Goal: Task Accomplishment & Management: Manage account settings

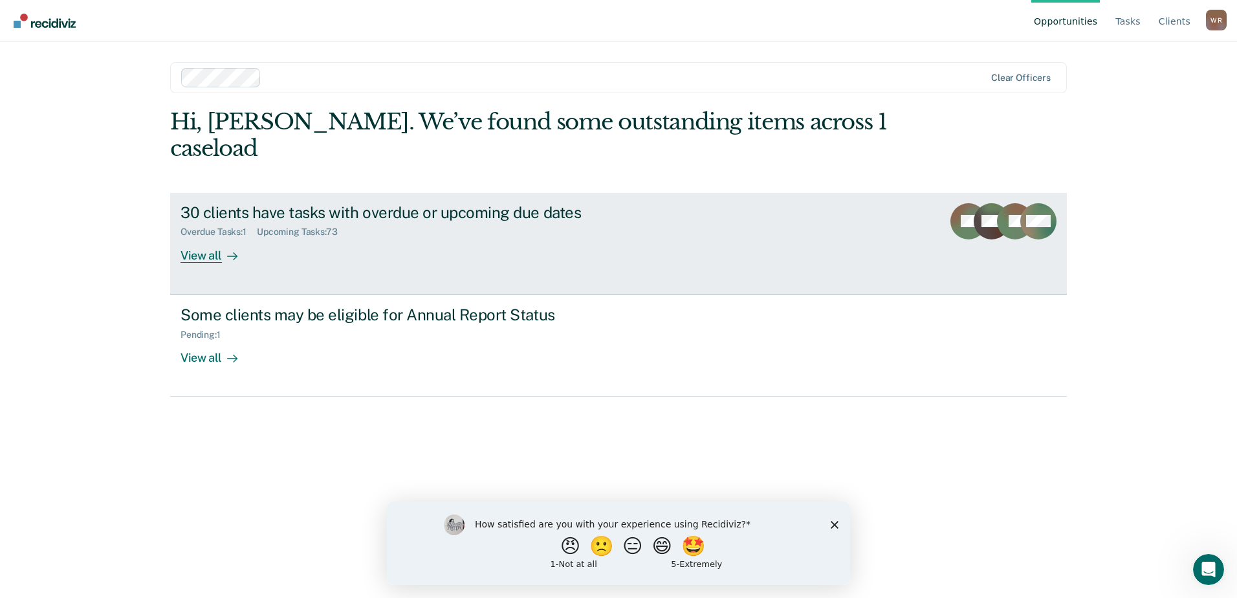
click at [217, 237] on div "View all" at bounding box center [216, 249] width 72 height 25
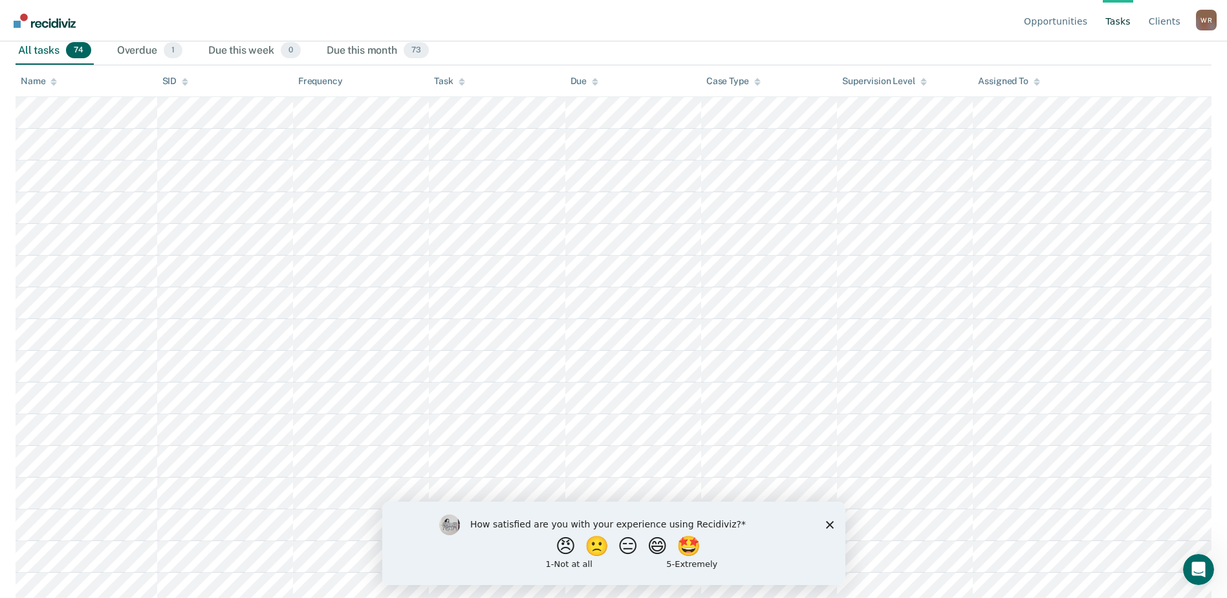
scroll to position [174, 0]
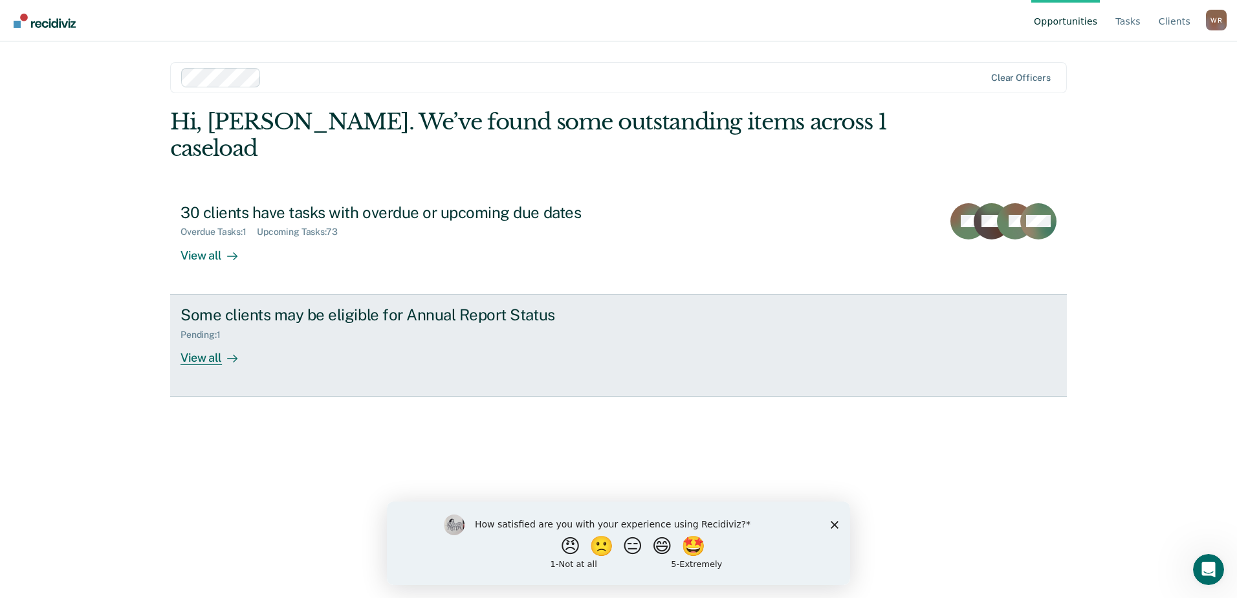
click at [218, 340] on div "View all" at bounding box center [216, 352] width 72 height 25
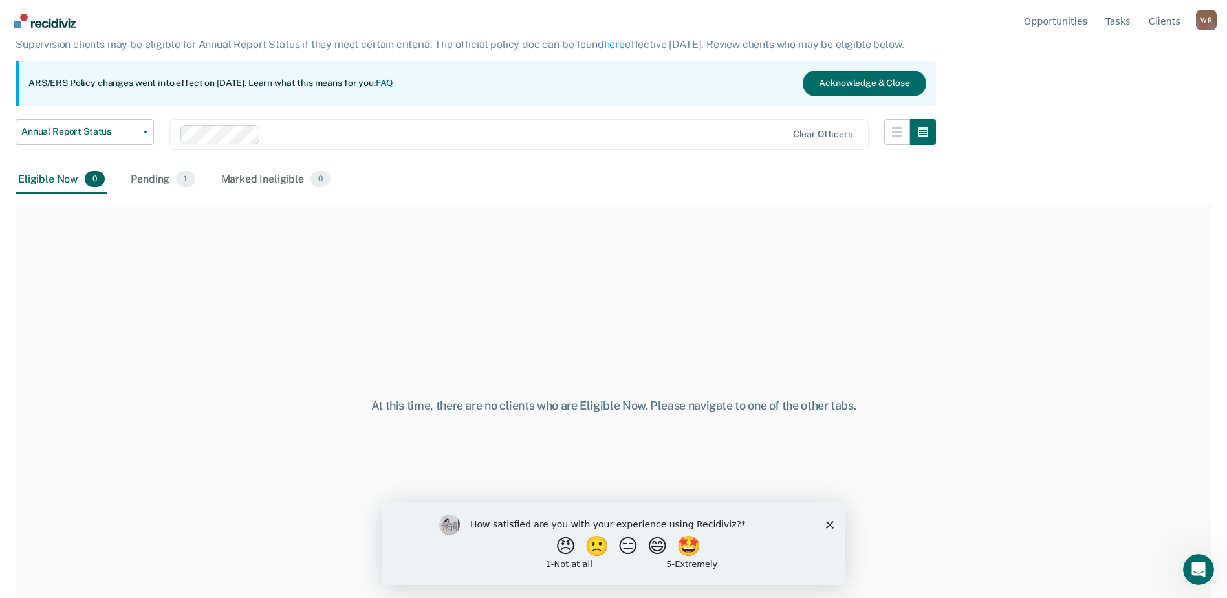
scroll to position [96, 0]
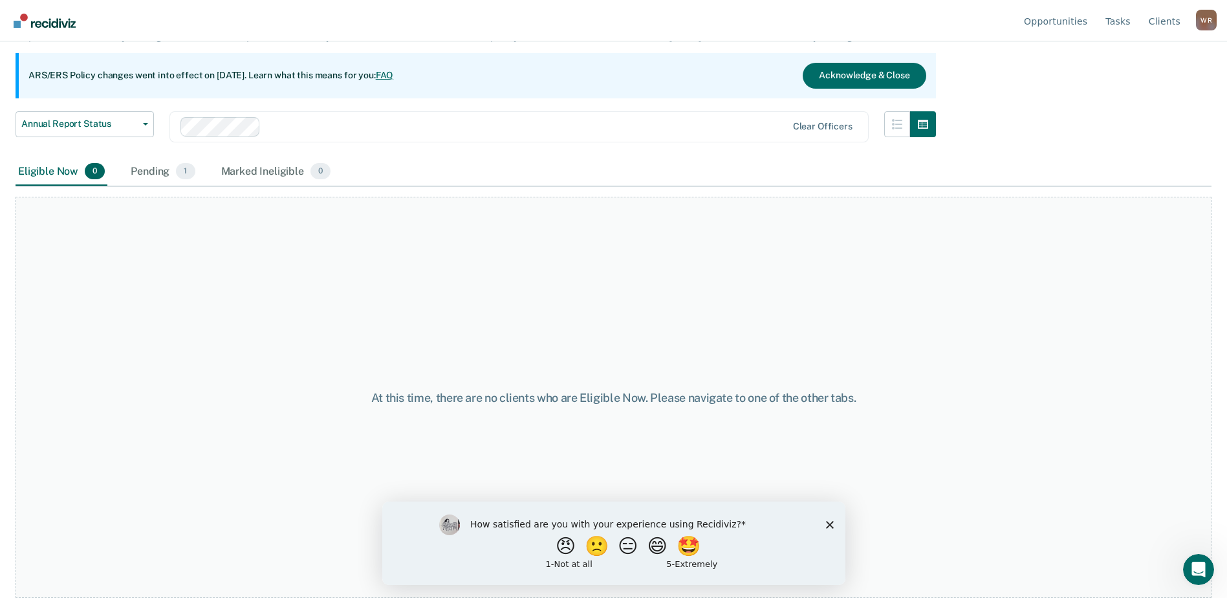
click at [827, 526] on icon "Close survey" at bounding box center [829, 524] width 8 height 8
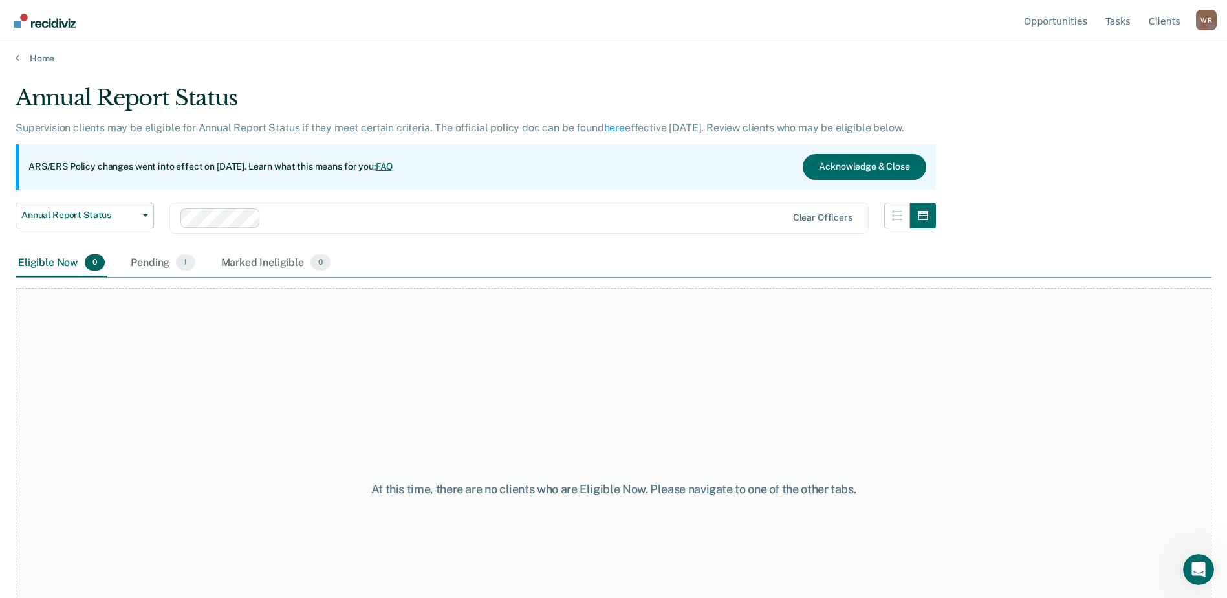
scroll to position [0, 0]
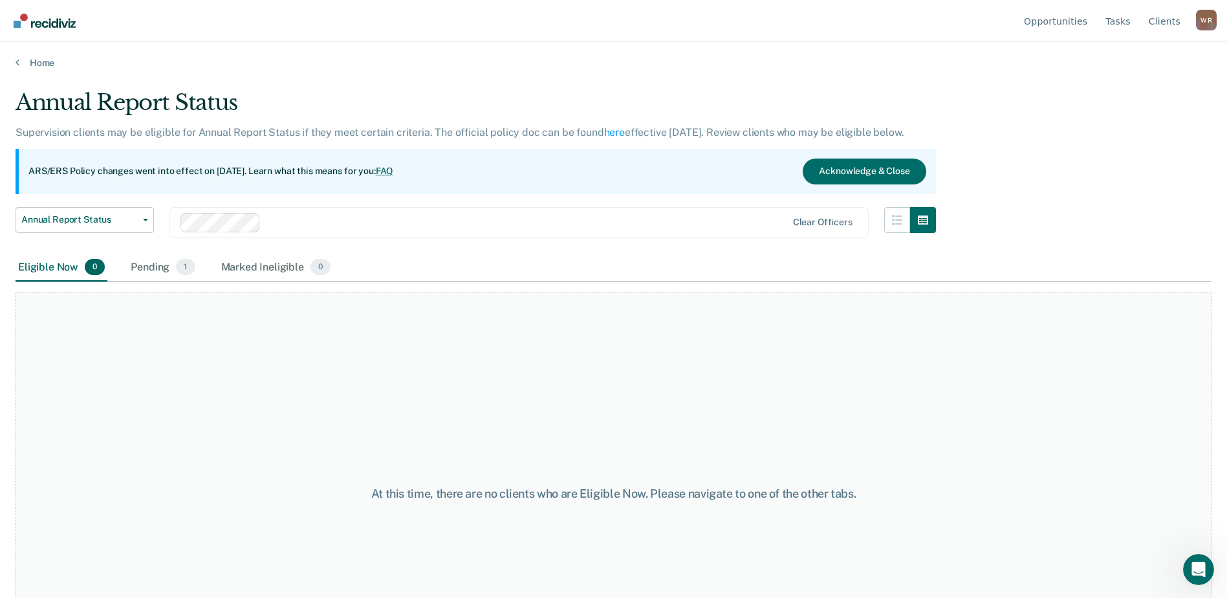
click at [1183, 25] on ul "Opportunities Tasks Client s" at bounding box center [1108, 20] width 175 height 41
click at [1169, 21] on link "Client s" at bounding box center [1164, 20] width 37 height 41
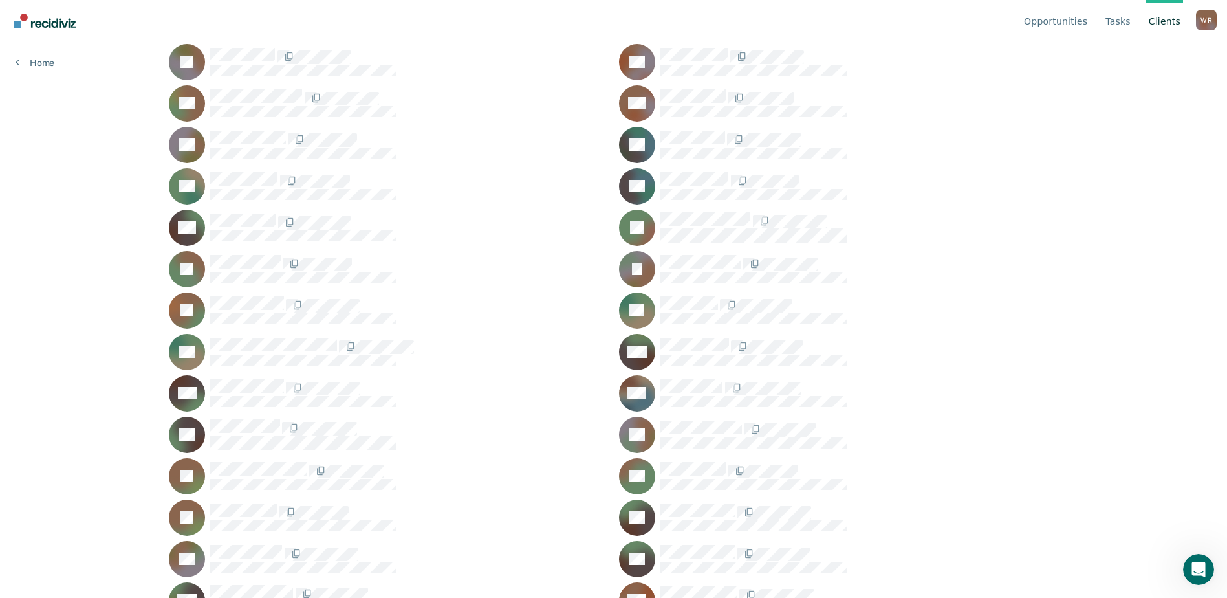
scroll to position [194, 0]
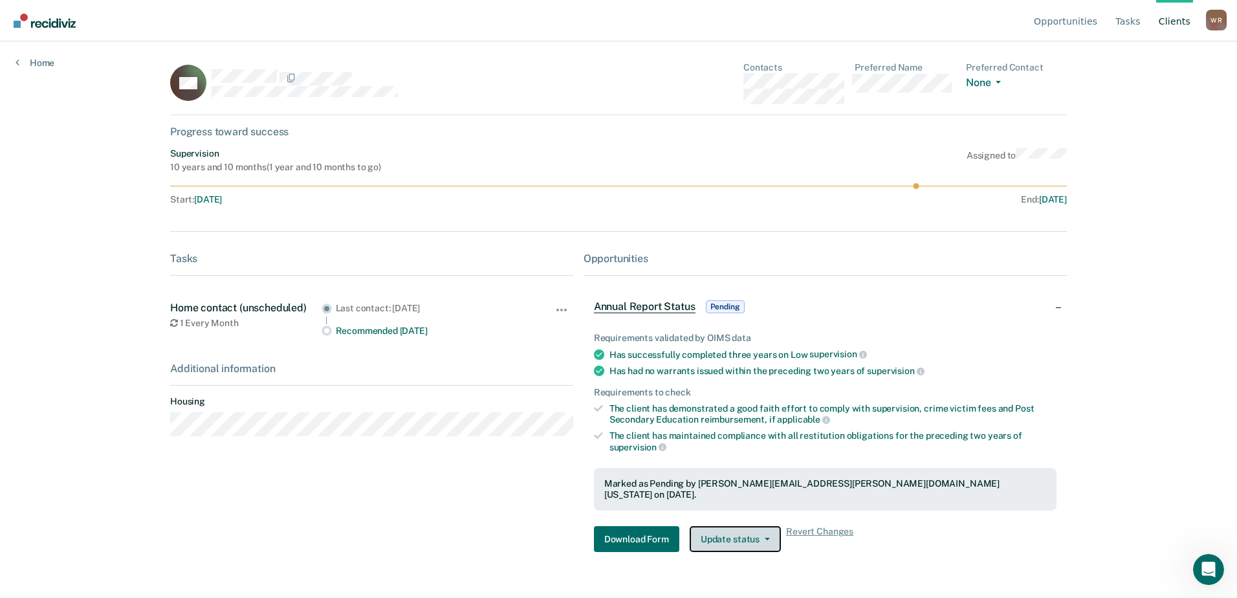
click at [765, 537] on icon "button" at bounding box center [767, 538] width 5 height 3
click at [877, 540] on div "Download Form Update status Revert from Pending Mark Ineligible Revert Changes" at bounding box center [825, 539] width 462 height 26
click at [733, 309] on span "Pending" at bounding box center [725, 306] width 39 height 13
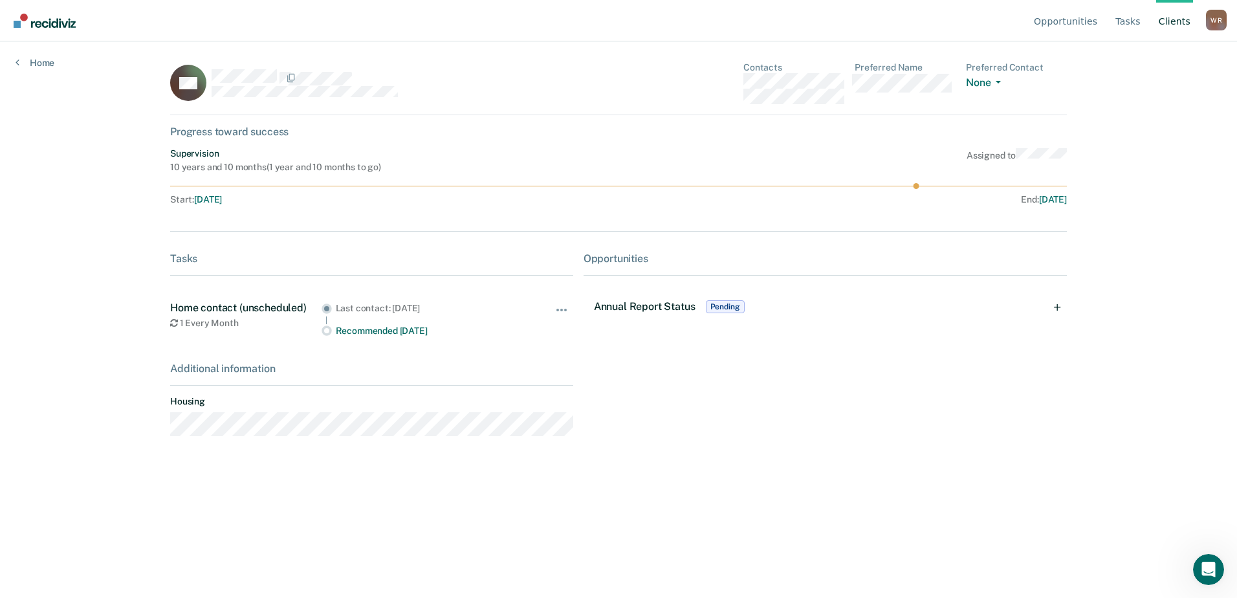
click at [726, 302] on span "Pending" at bounding box center [725, 306] width 39 height 13
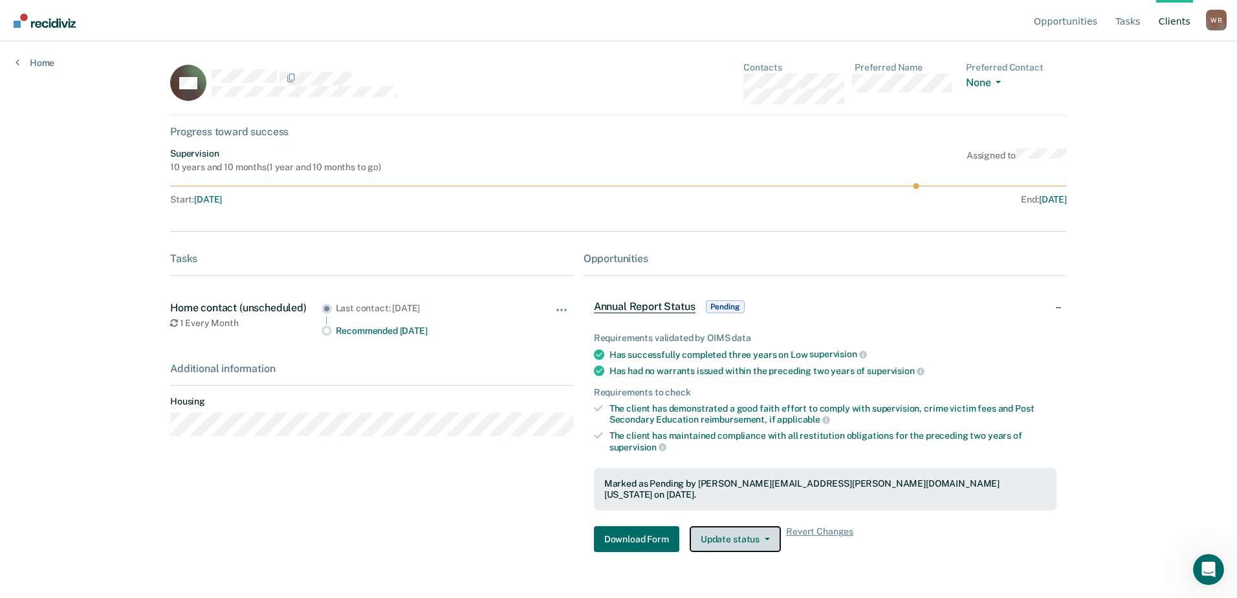
click at [735, 526] on button "Update status" at bounding box center [734, 539] width 91 height 26
click at [742, 559] on button "Revert from Pending" at bounding box center [751, 569] width 125 height 21
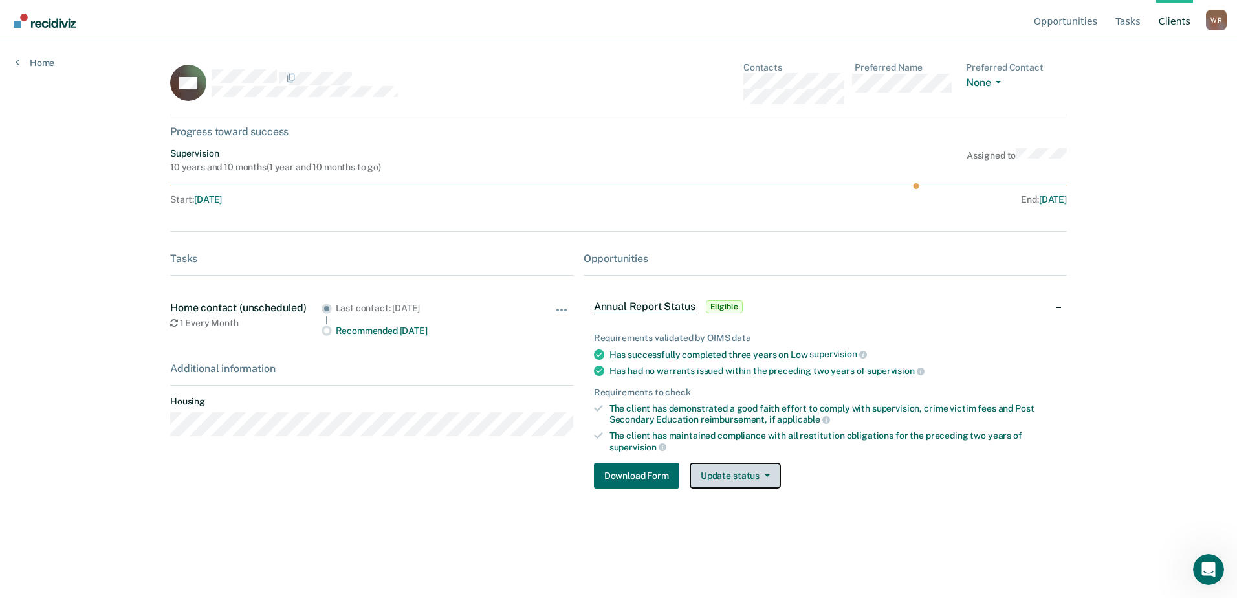
click at [720, 485] on button "Update status" at bounding box center [734, 475] width 91 height 26
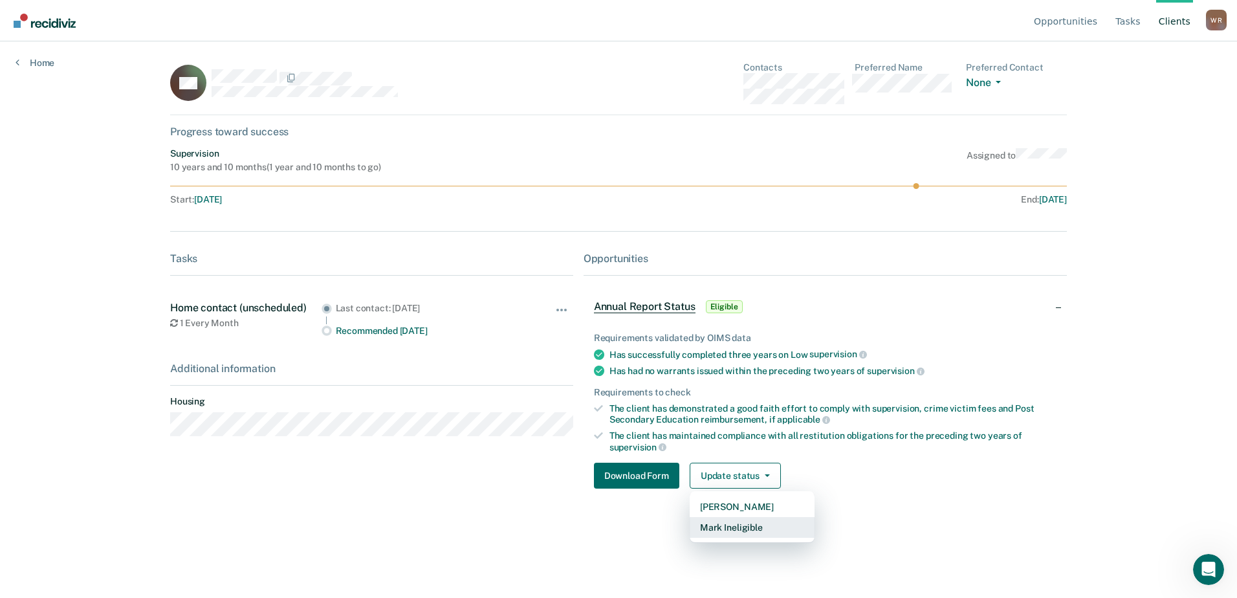
click at [735, 526] on button "Mark Ineligible" at bounding box center [751, 527] width 125 height 21
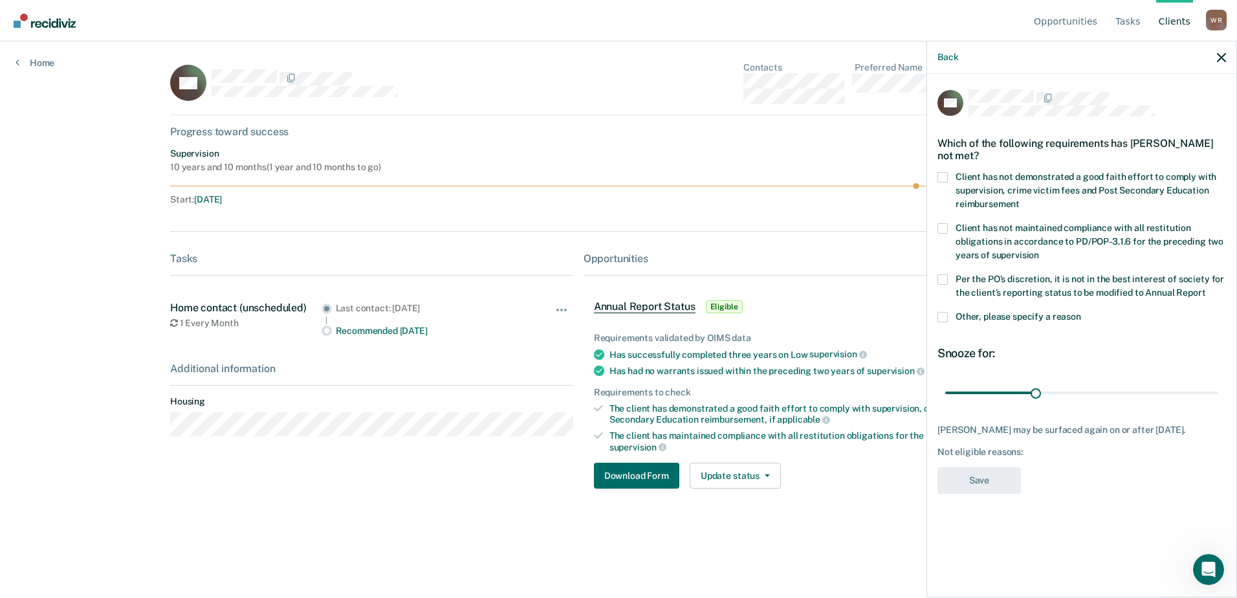
click at [946, 316] on span at bounding box center [942, 317] width 10 height 10
click at [1081, 312] on input "Other, please specify a reason" at bounding box center [1081, 312] width 0 height 0
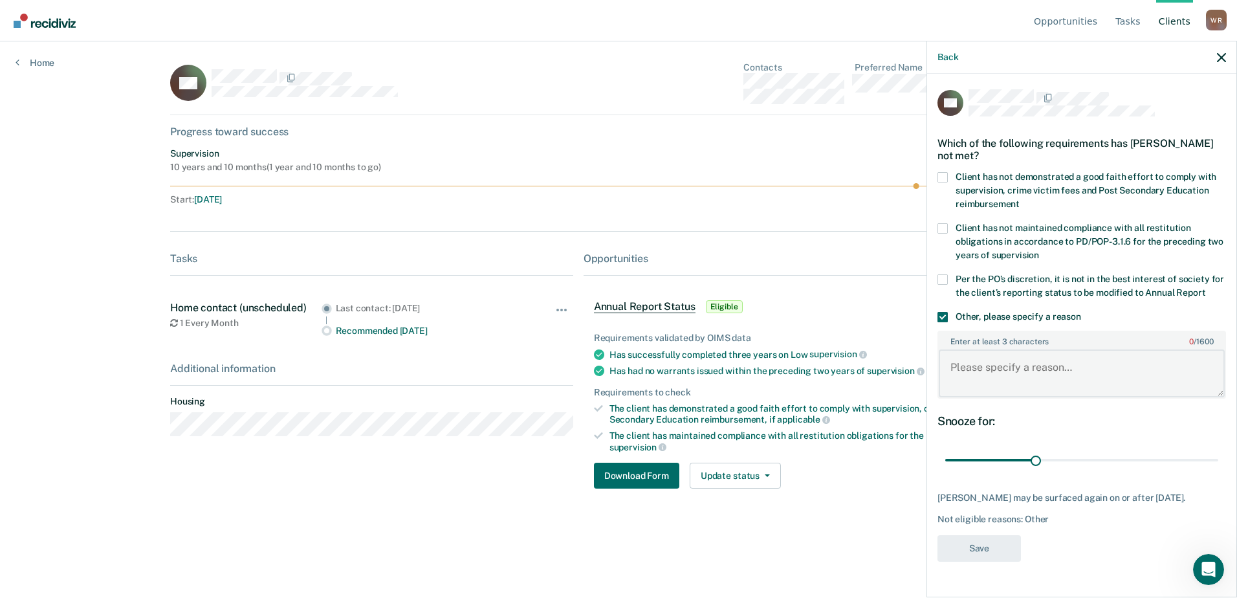
click at [988, 369] on textarea "Enter at least 3 characters 0 / 1600" at bounding box center [1082, 373] width 286 height 48
type textarea "V"
type textarea "Client is on the Sex Offender Caseload."
click at [991, 541] on button "Save" at bounding box center [978, 548] width 83 height 27
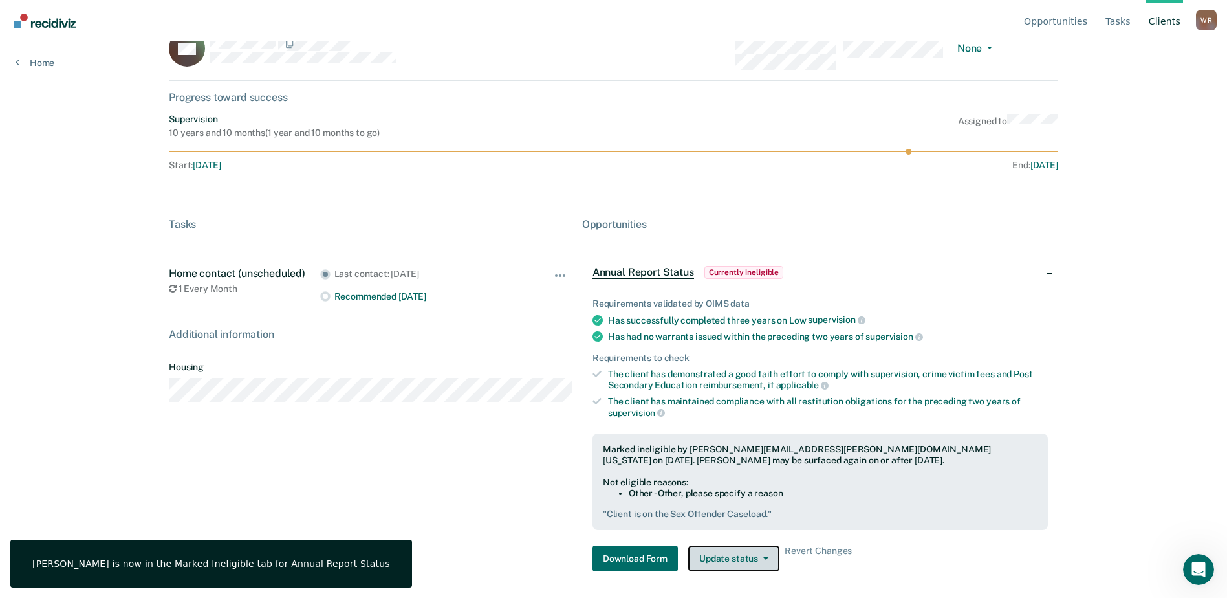
scroll to position [49, 0]
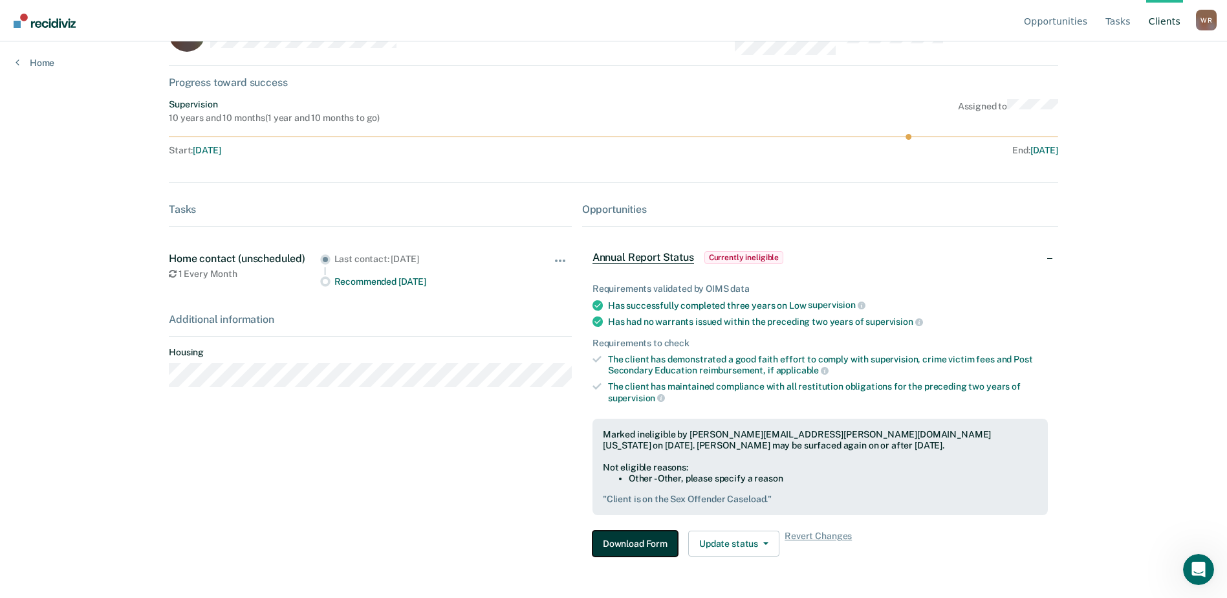
click at [656, 541] on button "Download Form" at bounding box center [634, 543] width 85 height 26
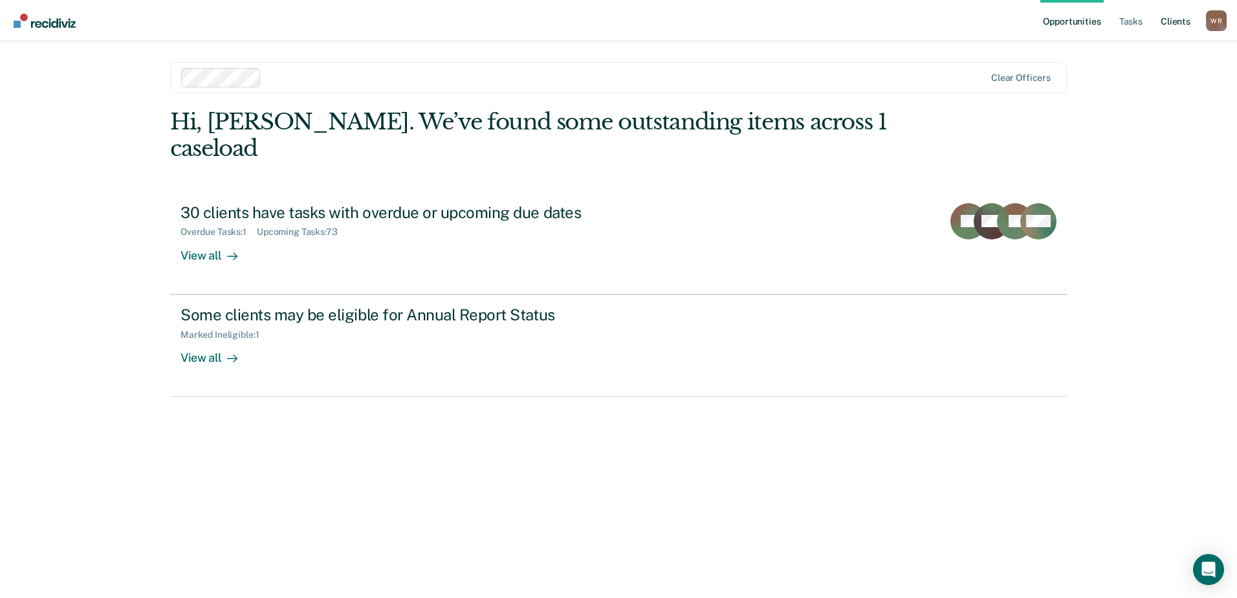
click at [1181, 19] on link "Client s" at bounding box center [1175, 20] width 35 height 41
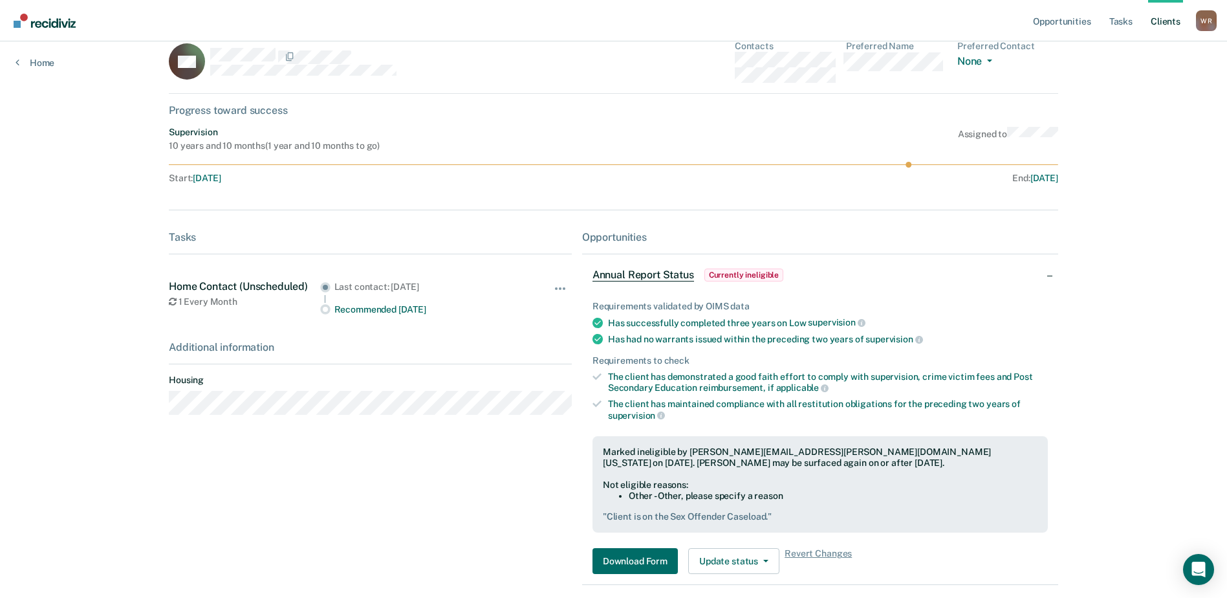
scroll to position [39, 0]
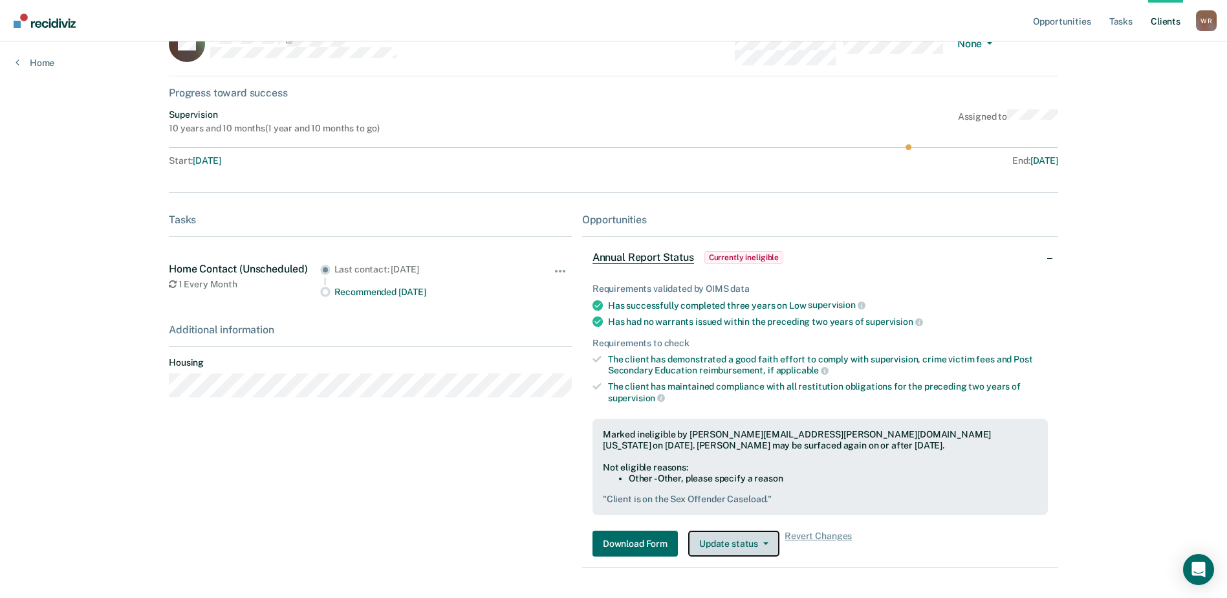
click at [765, 555] on button "Update status" at bounding box center [733, 543] width 91 height 26
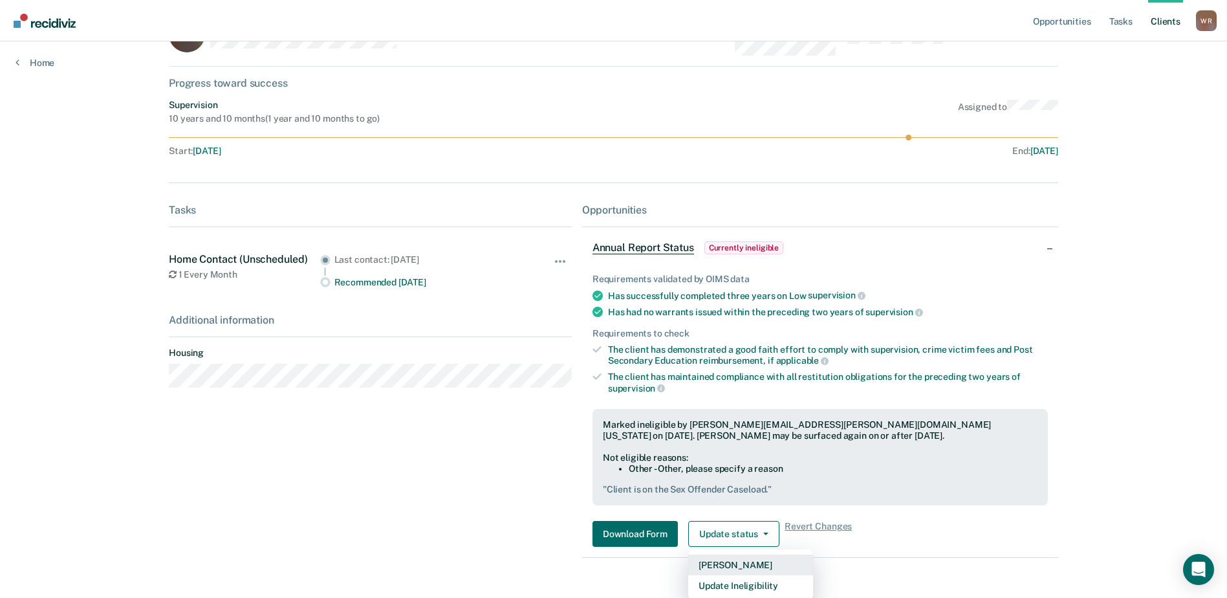
scroll to position [52, 0]
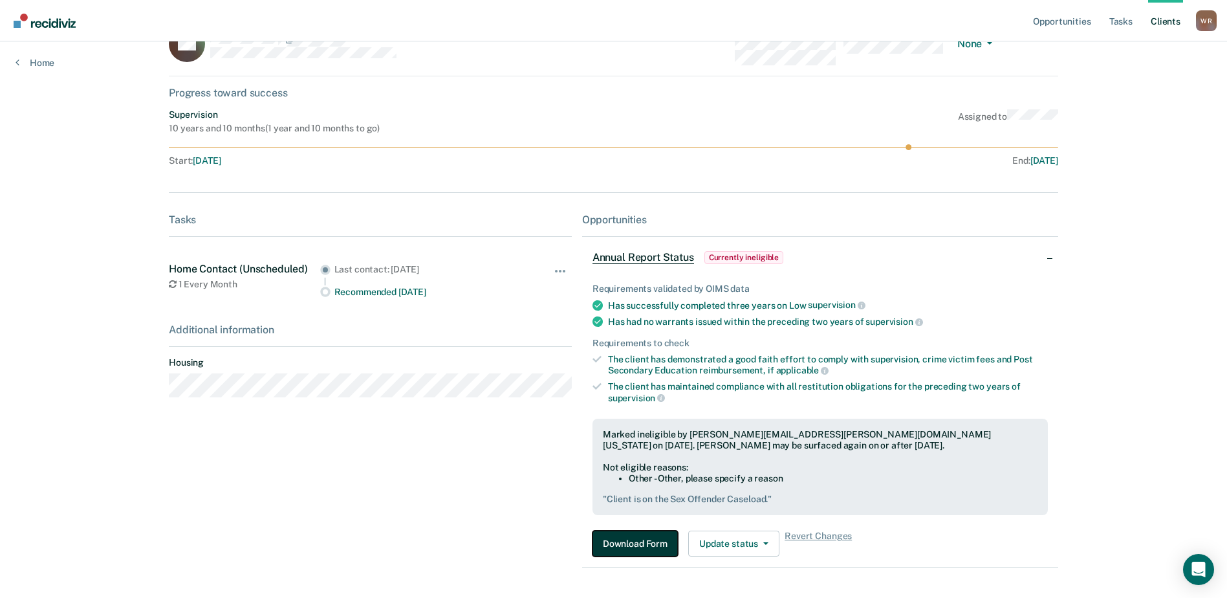
click at [647, 530] on button "Download Form" at bounding box center [634, 543] width 85 height 26
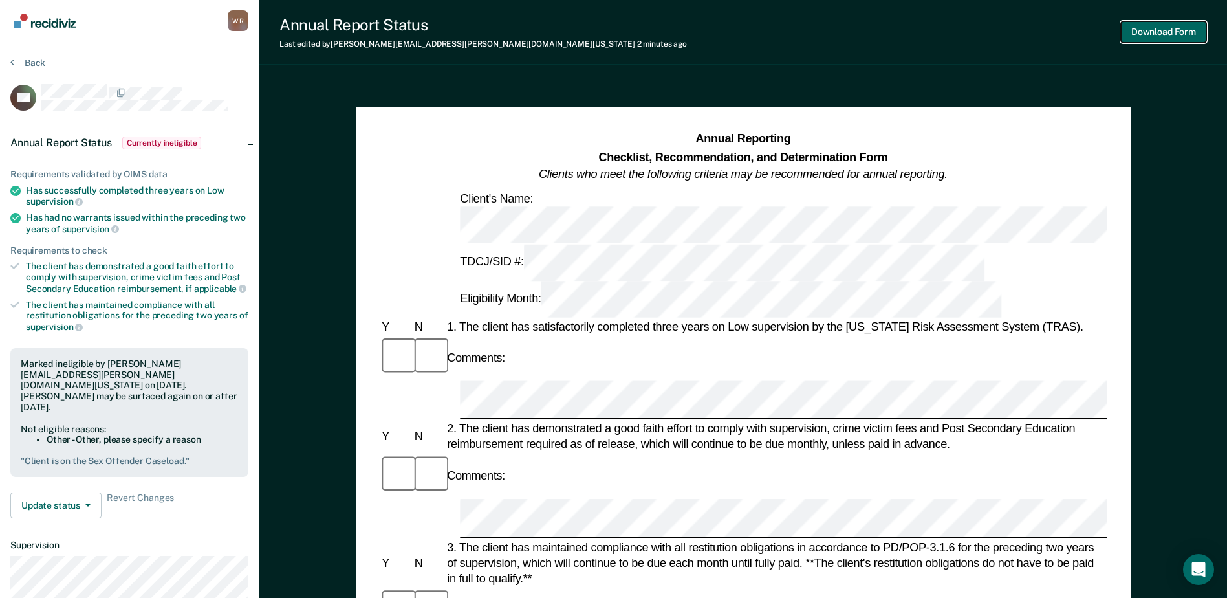
click at [1159, 27] on button "Download Form" at bounding box center [1163, 31] width 85 height 21
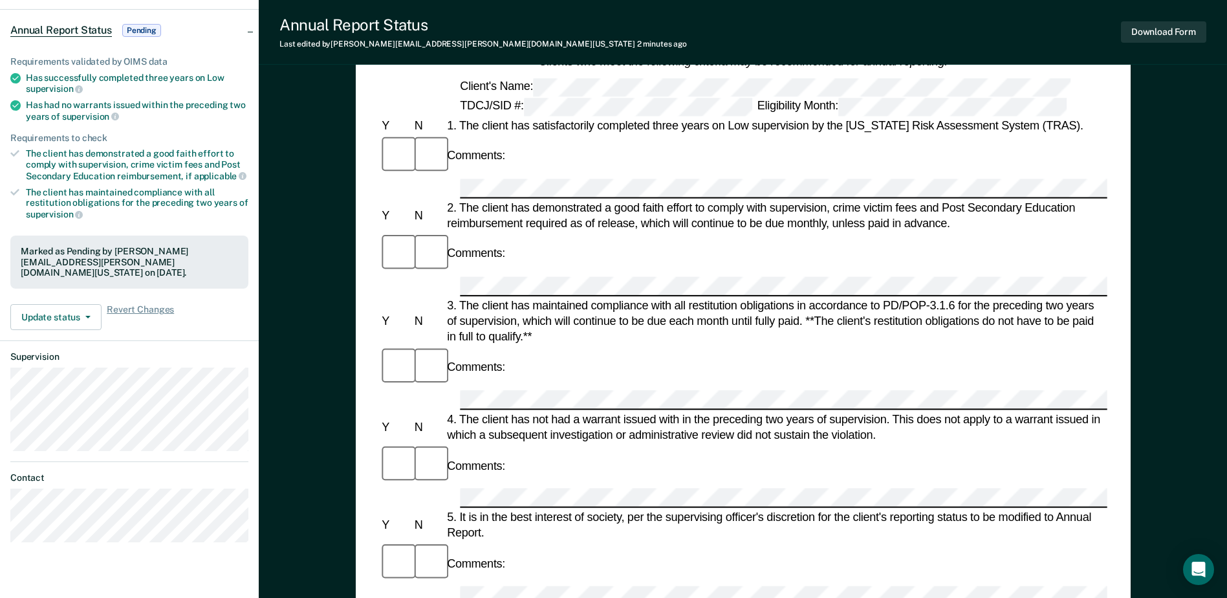
scroll to position [129, 0]
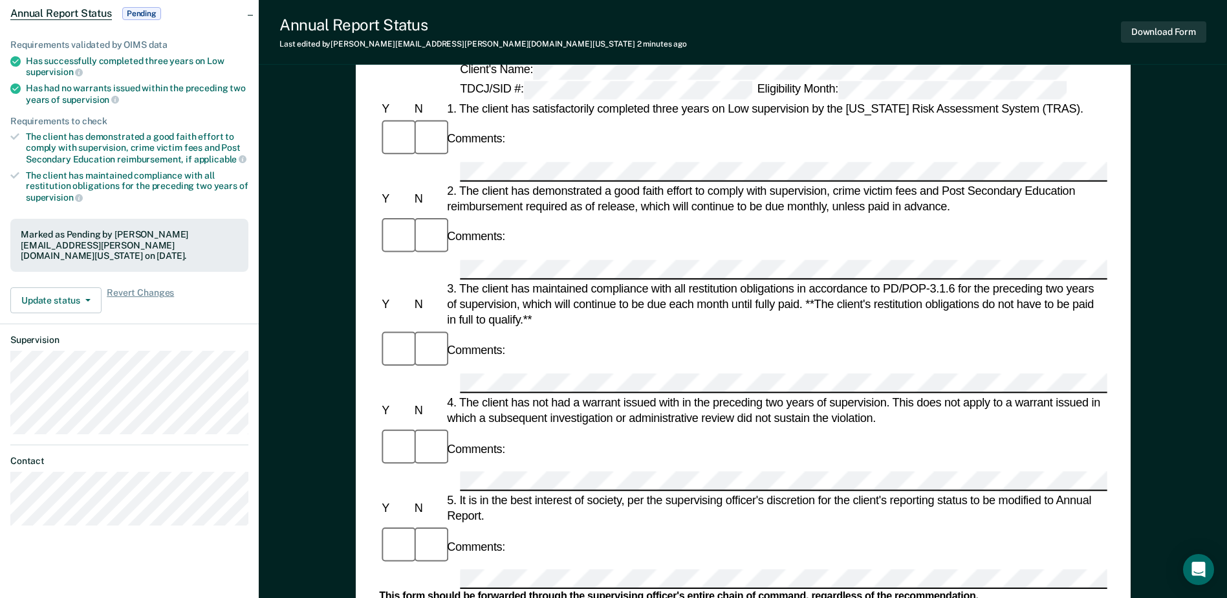
click at [635, 525] on div "Comments:" at bounding box center [743, 546] width 728 height 43
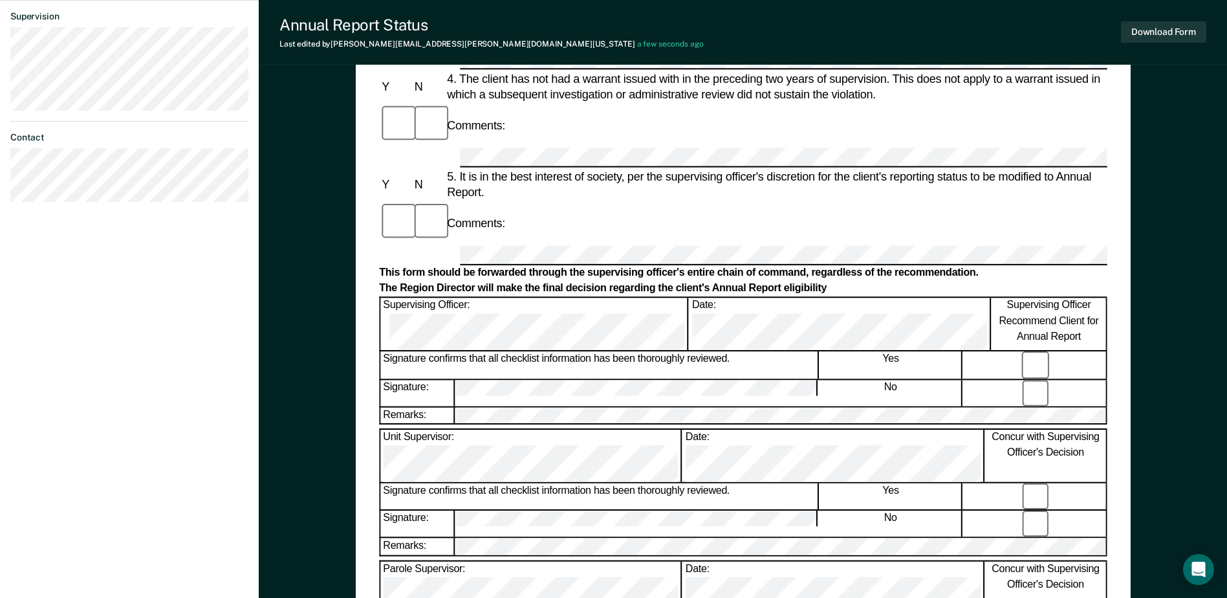
scroll to position [388, 0]
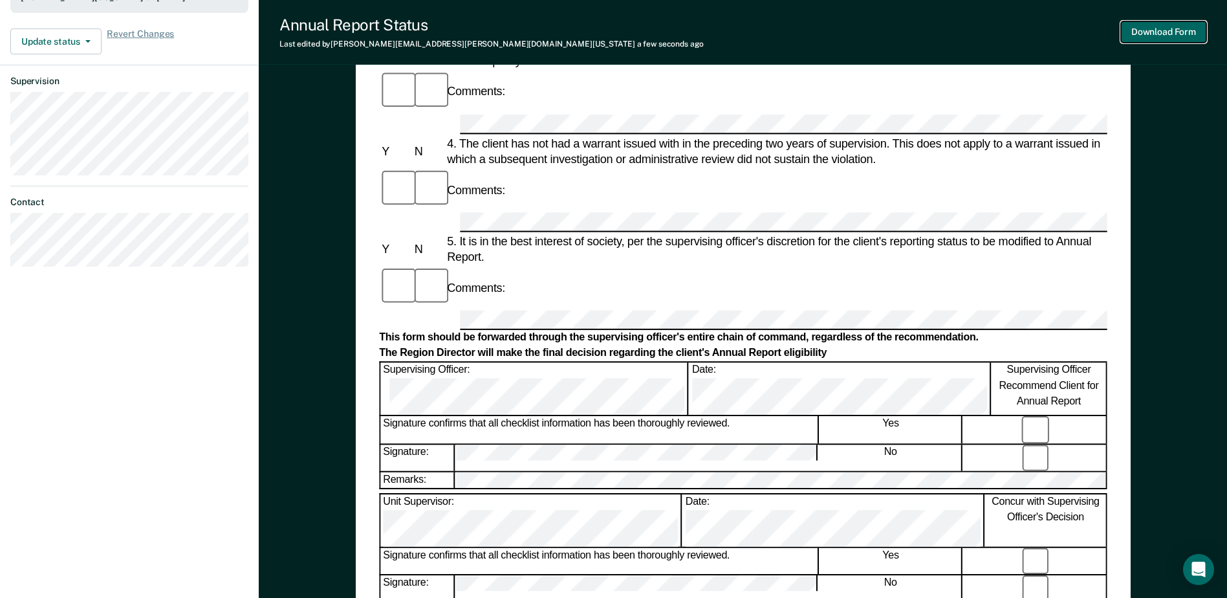
click at [1149, 28] on button "Download Form" at bounding box center [1163, 31] width 85 height 21
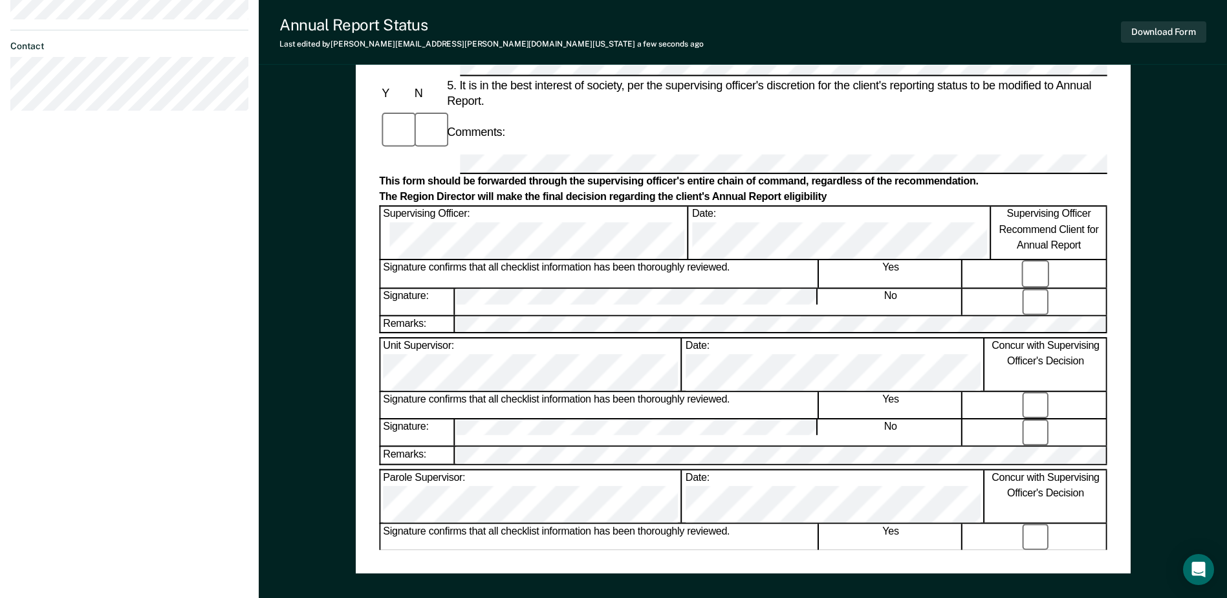
scroll to position [426, 0]
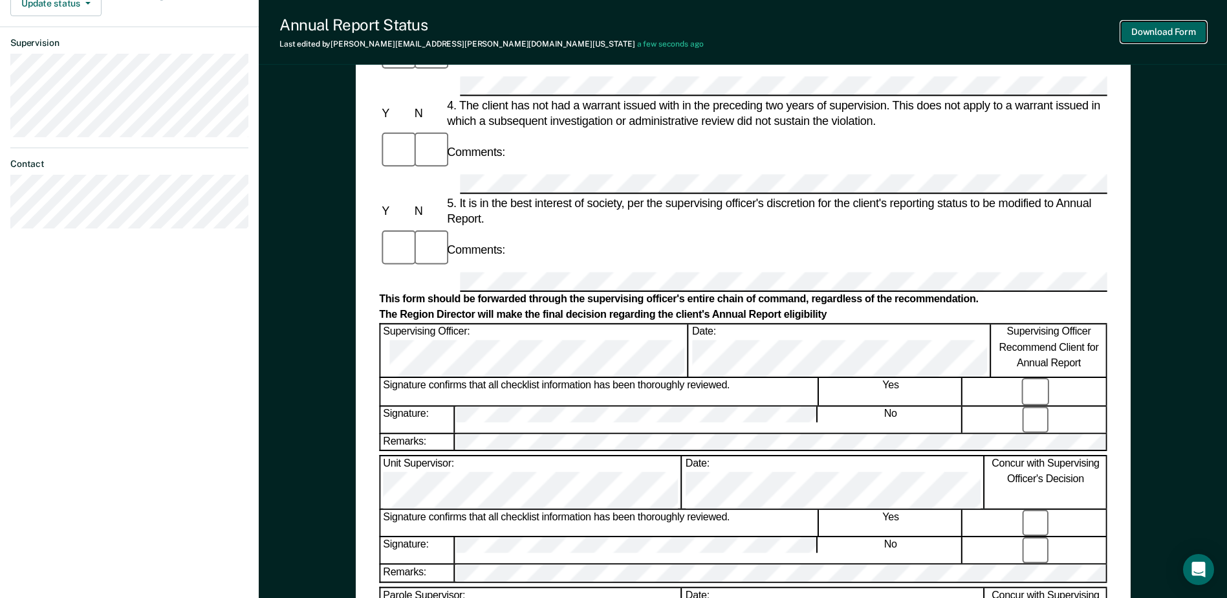
click at [1134, 29] on button "Download Form" at bounding box center [1163, 31] width 85 height 21
